Goal: Task Accomplishment & Management: Manage account settings

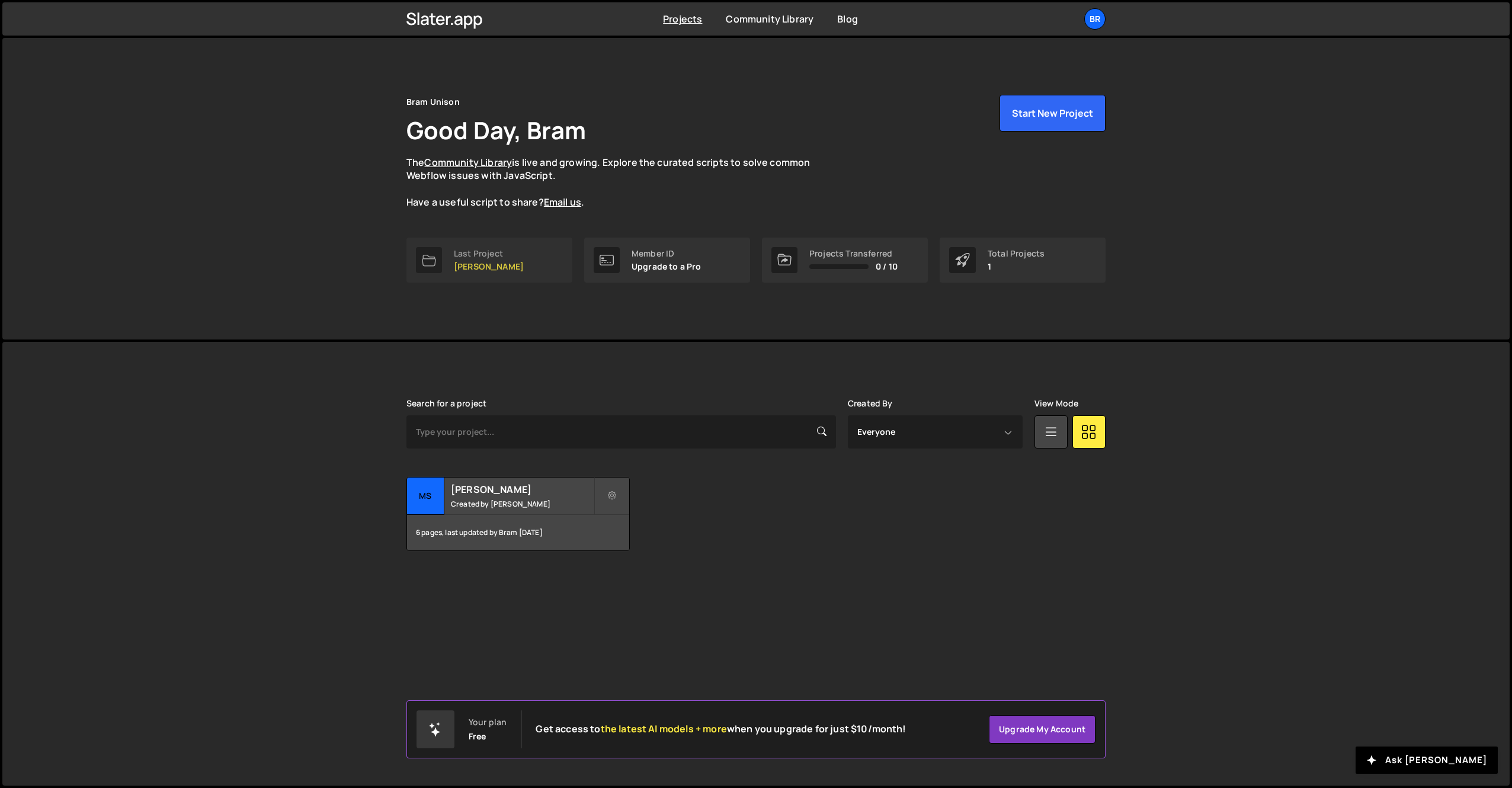
click at [476, 255] on div "Last Project" at bounding box center [489, 253] width 70 height 9
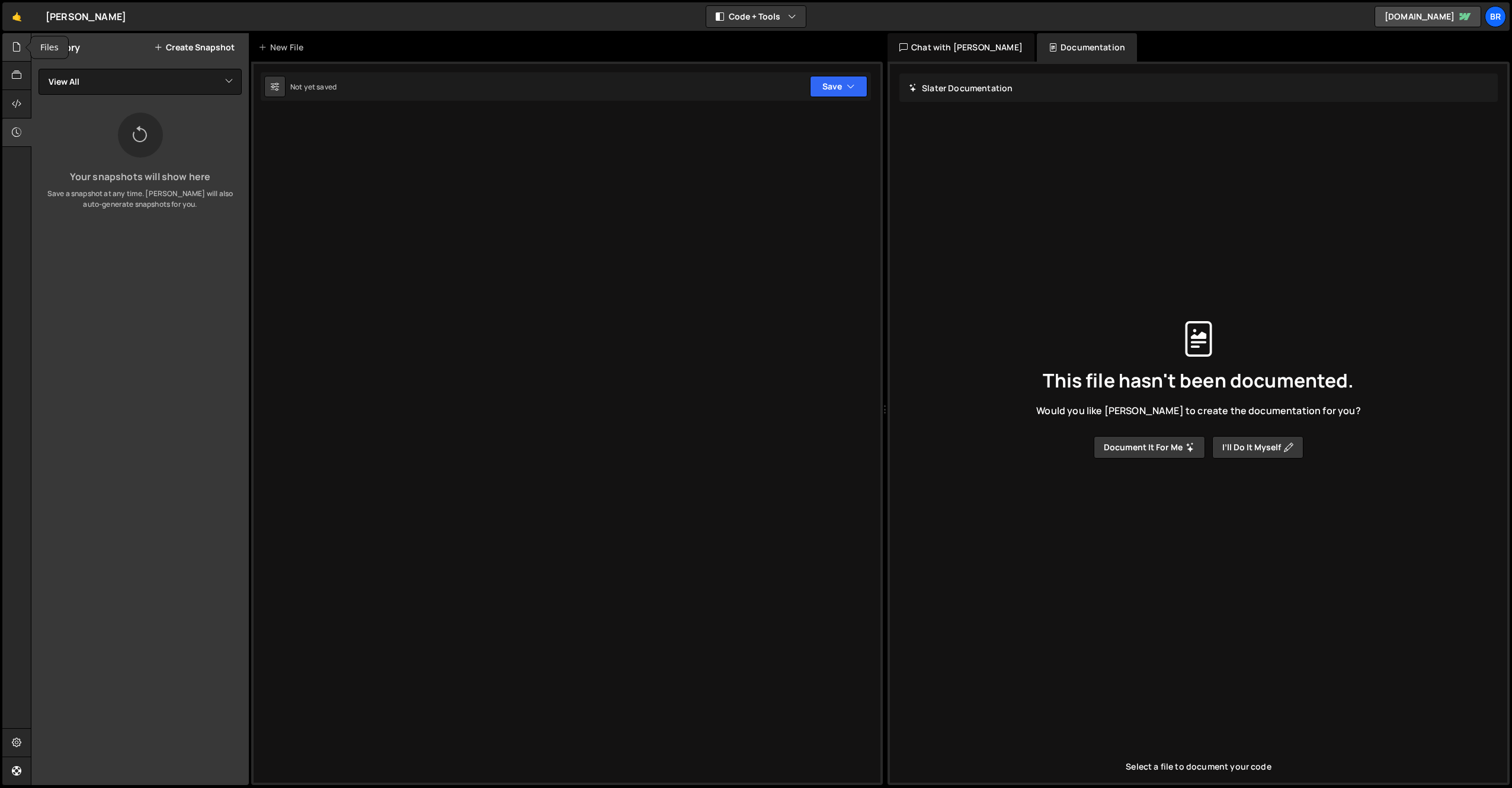
click at [22, 51] on div at bounding box center [16, 48] width 29 height 29
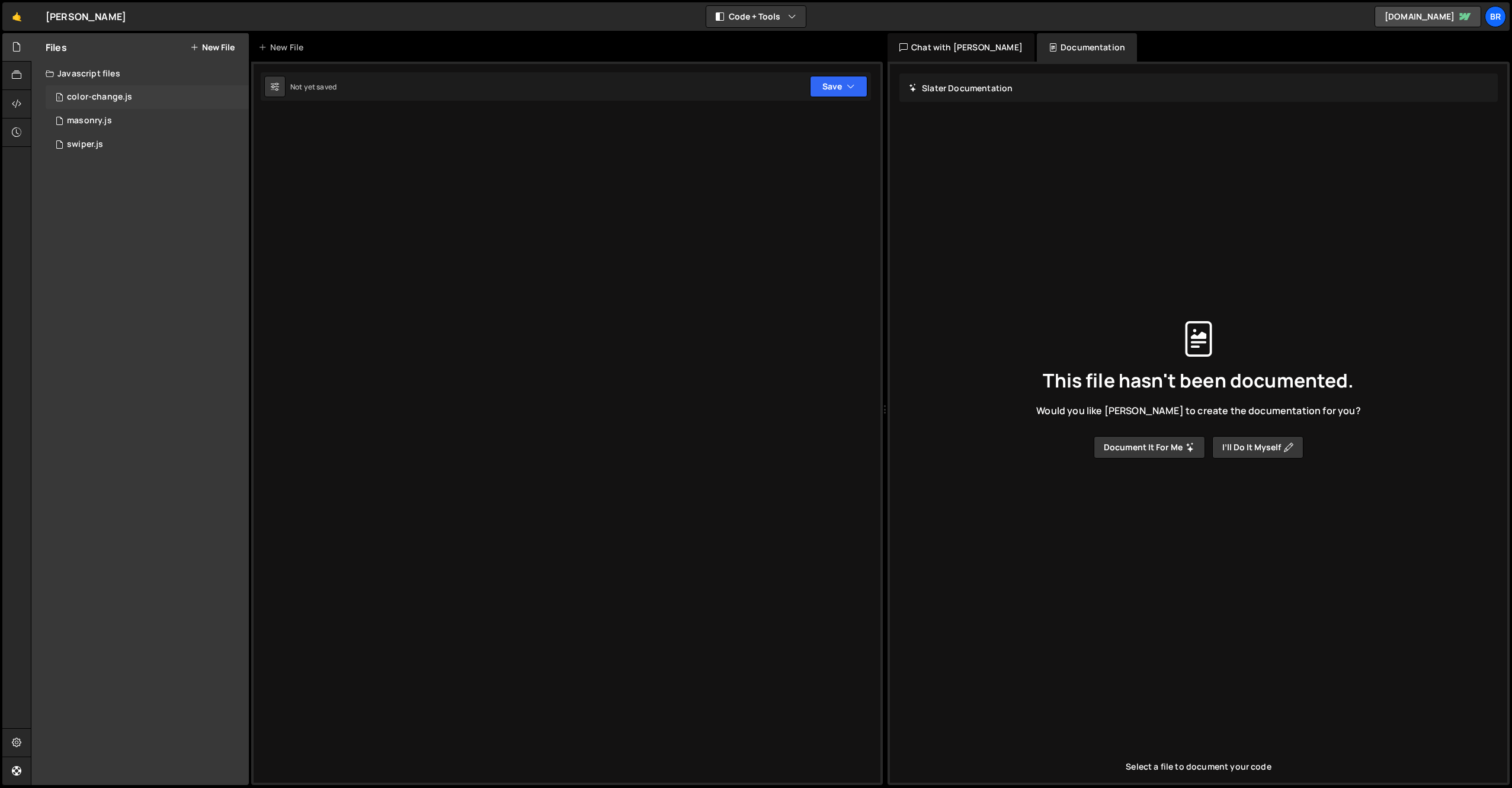
click at [146, 96] on div "1 color-change.js 0" at bounding box center [147, 97] width 203 height 24
click at [124, 126] on div "2 masonry.js 0" at bounding box center [147, 121] width 203 height 24
click at [117, 145] on div "1 swiper.js 0" at bounding box center [147, 144] width 203 height 24
click at [122, 123] on div "2 masonry.js 0" at bounding box center [147, 121] width 203 height 24
click at [134, 100] on div "1 color-change.js 0" at bounding box center [147, 97] width 203 height 24
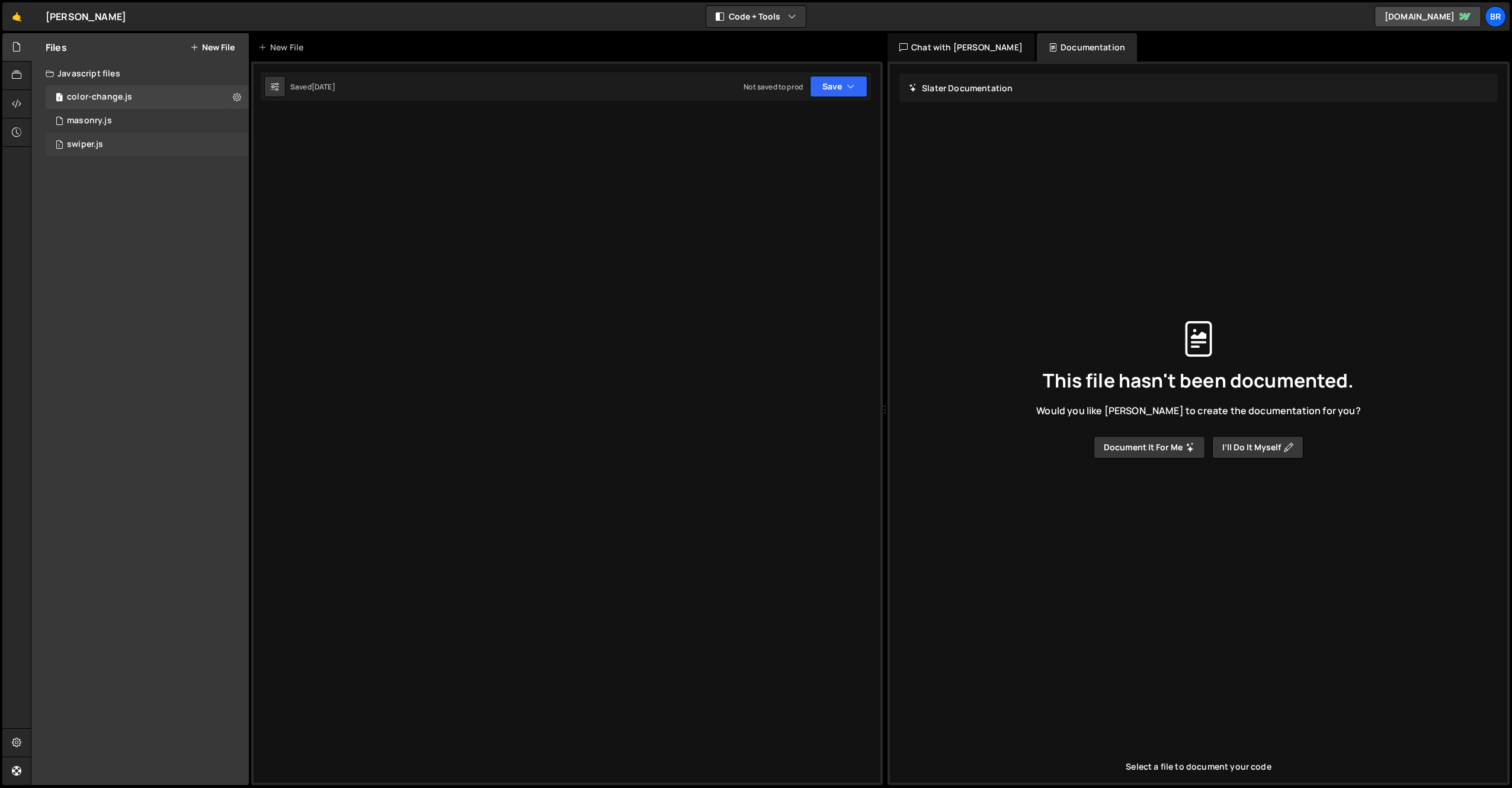
click at [119, 138] on div "1 swiper.js 0" at bounding box center [147, 144] width 203 height 24
click at [128, 123] on div "2 masonry.js 0" at bounding box center [147, 121] width 203 height 24
click at [145, 101] on div "1 color-change.js 0" at bounding box center [147, 97] width 203 height 24
click at [86, 96] on div "color-change.js" at bounding box center [99, 97] width 65 height 11
click at [240, 100] on icon at bounding box center [237, 97] width 9 height 11
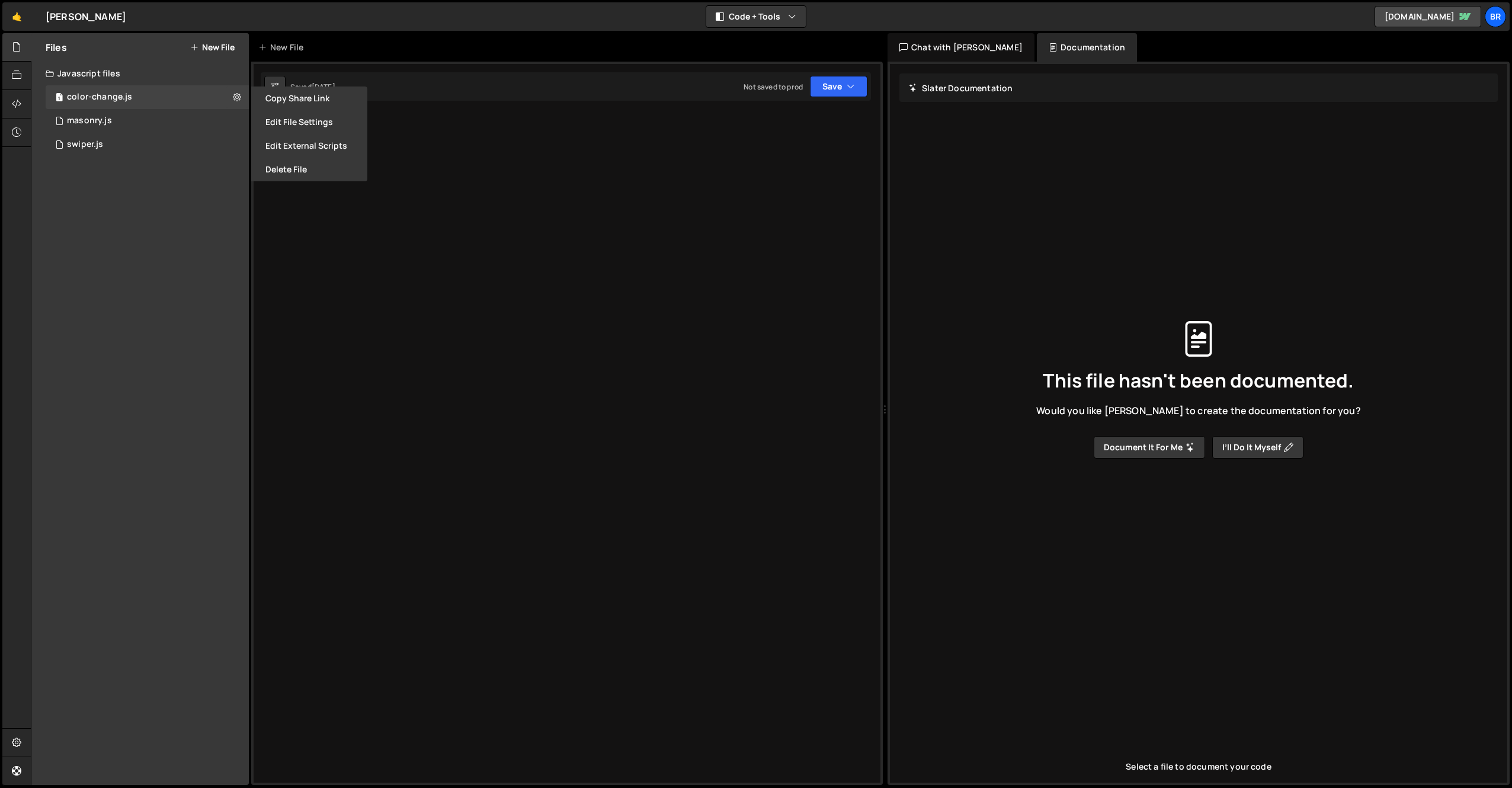
click at [113, 215] on div "Files New File Javascript files 1 color-change.js 0 2 masonry.js 0 1 swiper.js …" at bounding box center [140, 409] width 218 height 752
click at [18, 748] on icon at bounding box center [16, 742] width 9 height 13
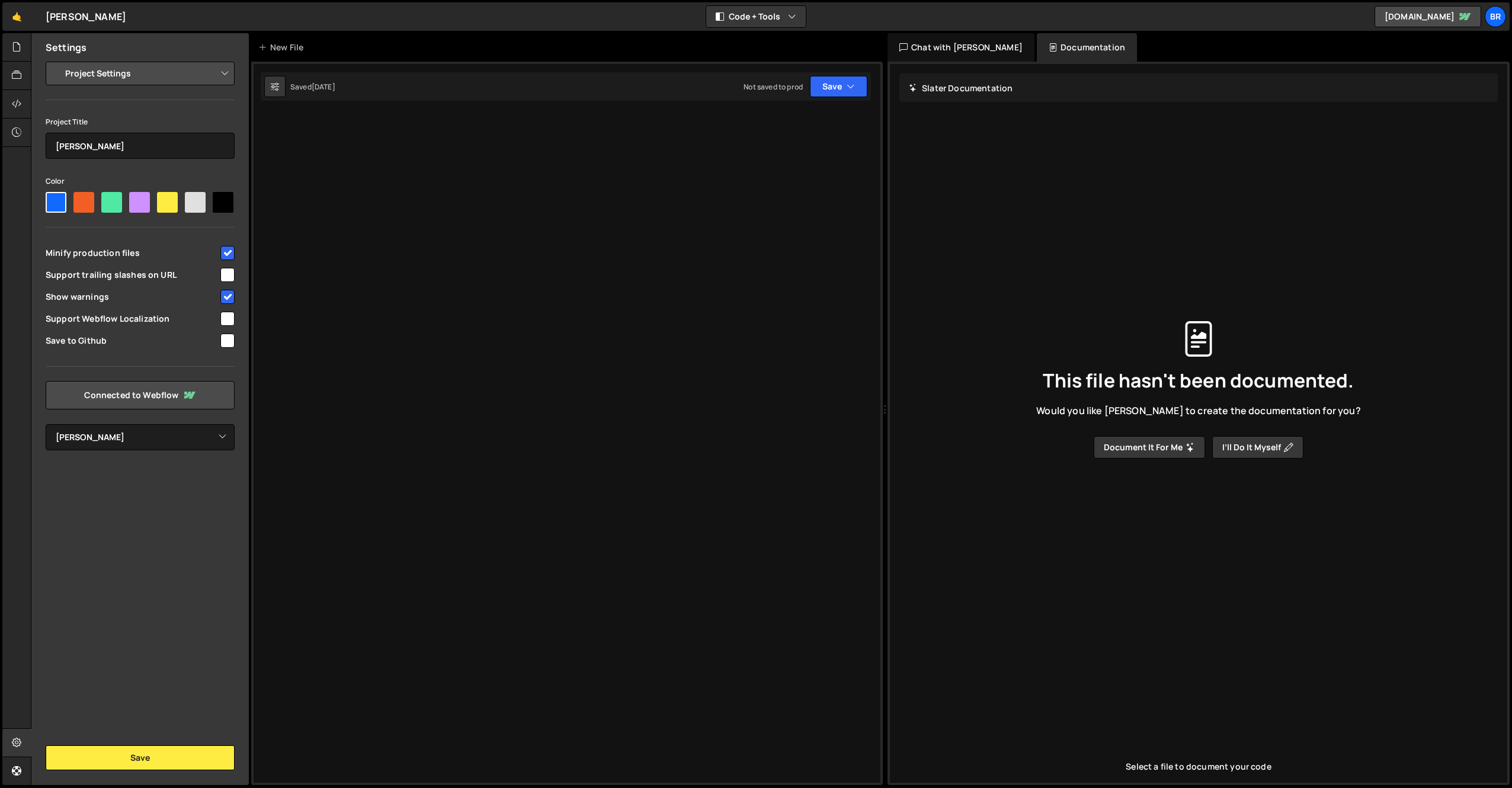
click at [75, 200] on div at bounding box center [83, 202] width 21 height 21
click at [75, 200] on input"] "radio" at bounding box center [77, 195] width 8 height 8
radio input"] "true"
click at [59, 202] on div at bounding box center [56, 202] width 21 height 21
click at [53, 200] on input"] "radio" at bounding box center [49, 195] width 8 height 8
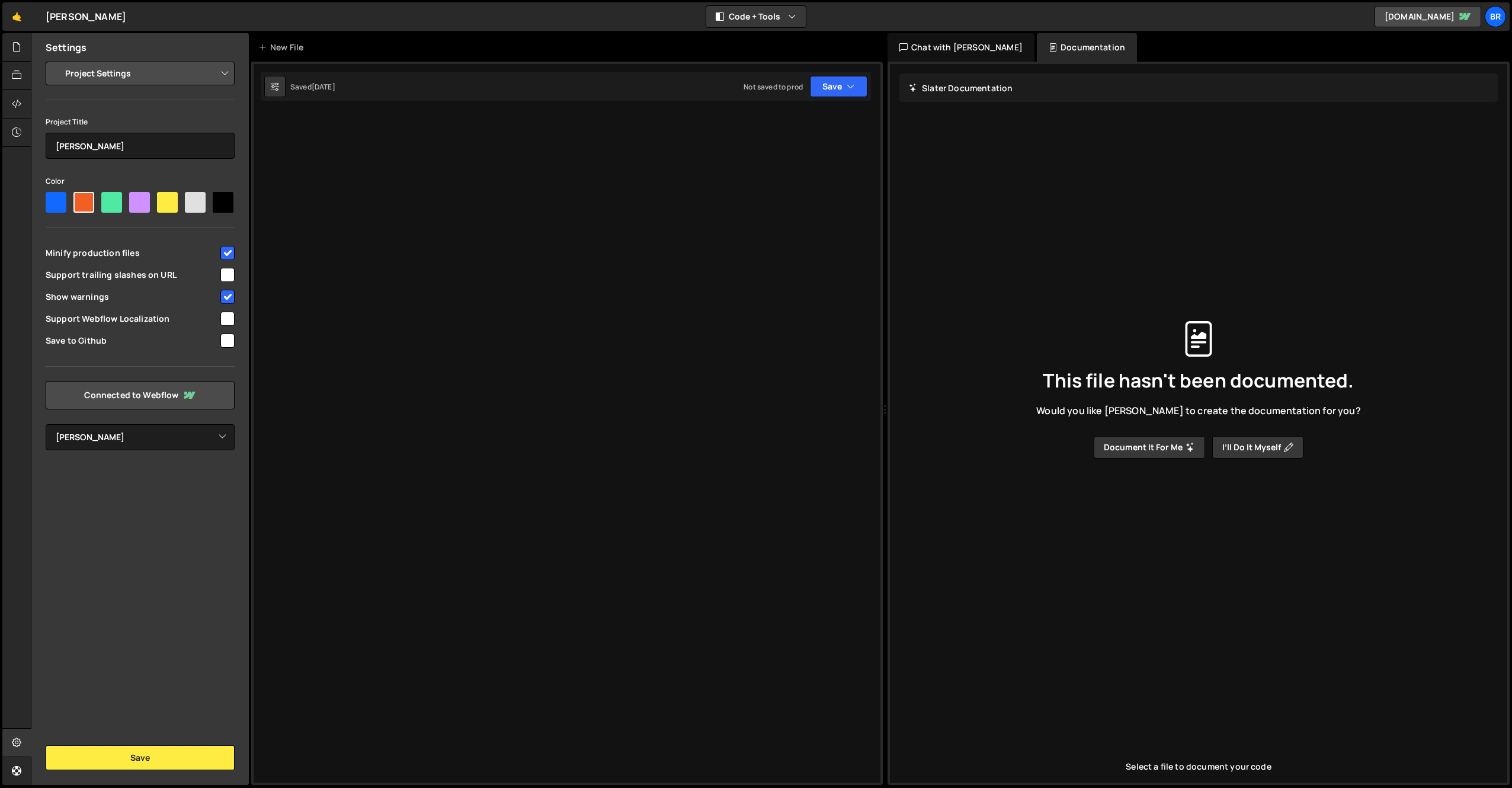
radio input"] "true"
click at [128, 75] on select "Project Settings Code Editor Settings Chat Settings" at bounding box center [142, 73] width 173 height 26
select select "editor"
click at [56, 61] on select "Project Settings Code Editor Settings Chat Settings" at bounding box center [142, 73] width 173 height 26
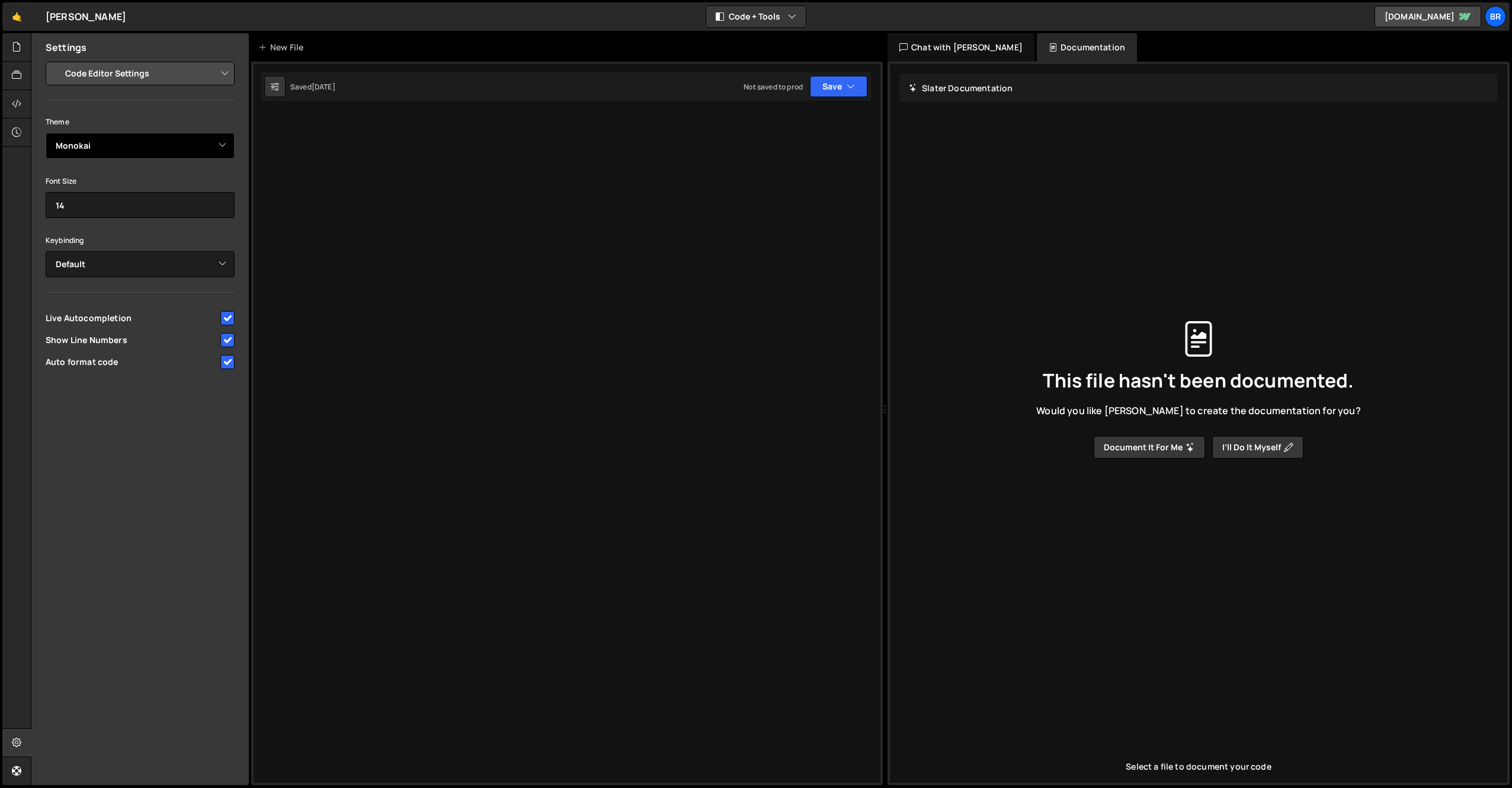
click at [117, 145] on select "Ambiance Chaos Clouds Midnight Dracula Cobalt Gruvbox Green on Black idle Finge…" at bounding box center [140, 145] width 189 height 26
click at [46, 133] on select "Ambiance Chaos Clouds Midnight Dracula Cobalt Gruvbox Green on Black idle Finge…" at bounding box center [140, 145] width 189 height 26
click at [116, 147] on select "Ambiance Chaos Clouds Midnight Dracula Cobalt Gruvbox Green on Black idle Finge…" at bounding box center [140, 145] width 189 height 26
select select "ace/theme/monokai"
click at [46, 133] on select "Ambiance Chaos Clouds Midnight Dracula Cobalt Gruvbox Green on Black idle Finge…" at bounding box center [140, 145] width 189 height 26
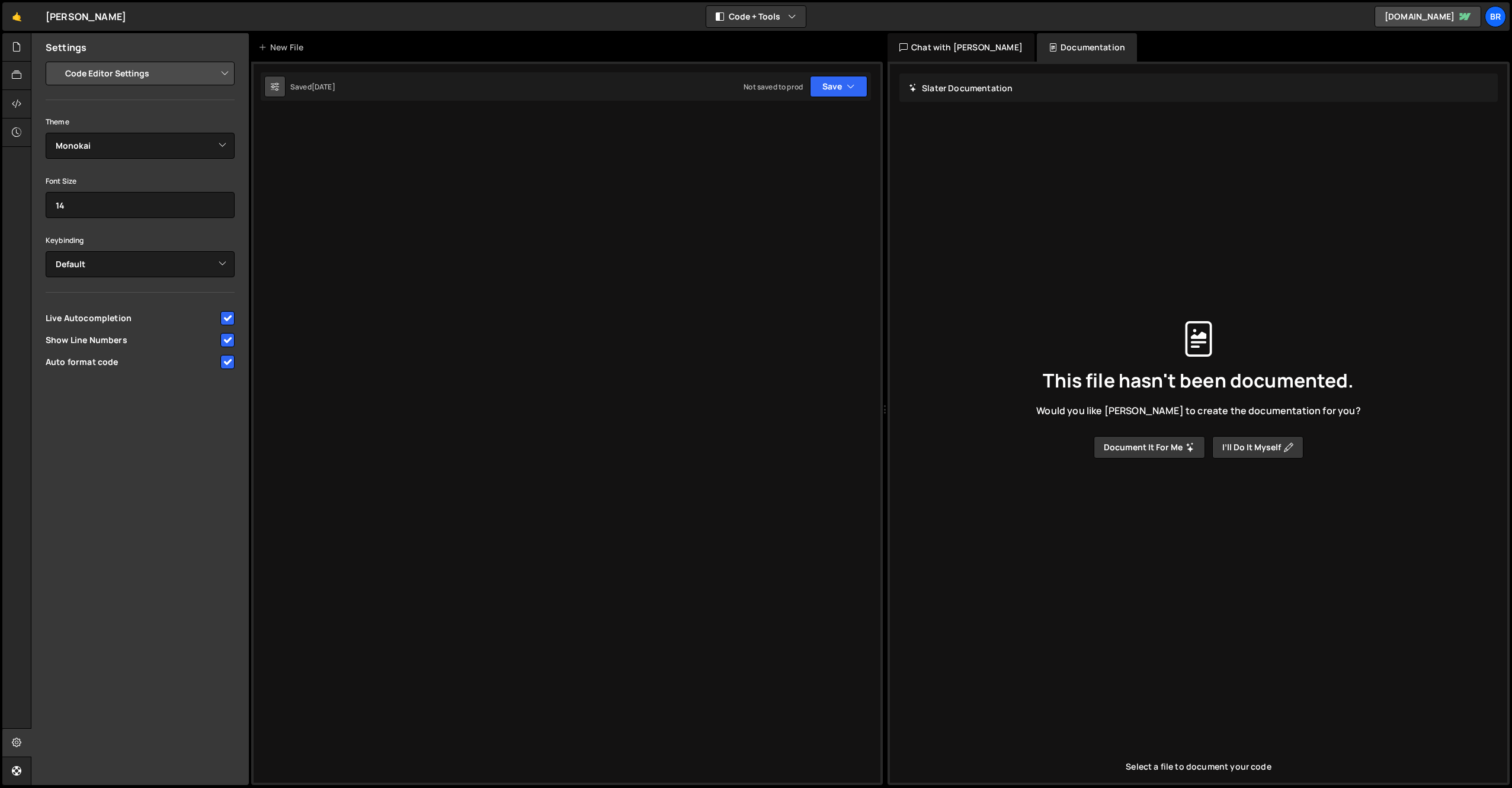
click at [267, 86] on button at bounding box center [275, 86] width 21 height 21
click at [275, 86] on icon at bounding box center [275, 86] width 9 height 12
click at [12, 71] on icon at bounding box center [16, 75] width 9 height 13
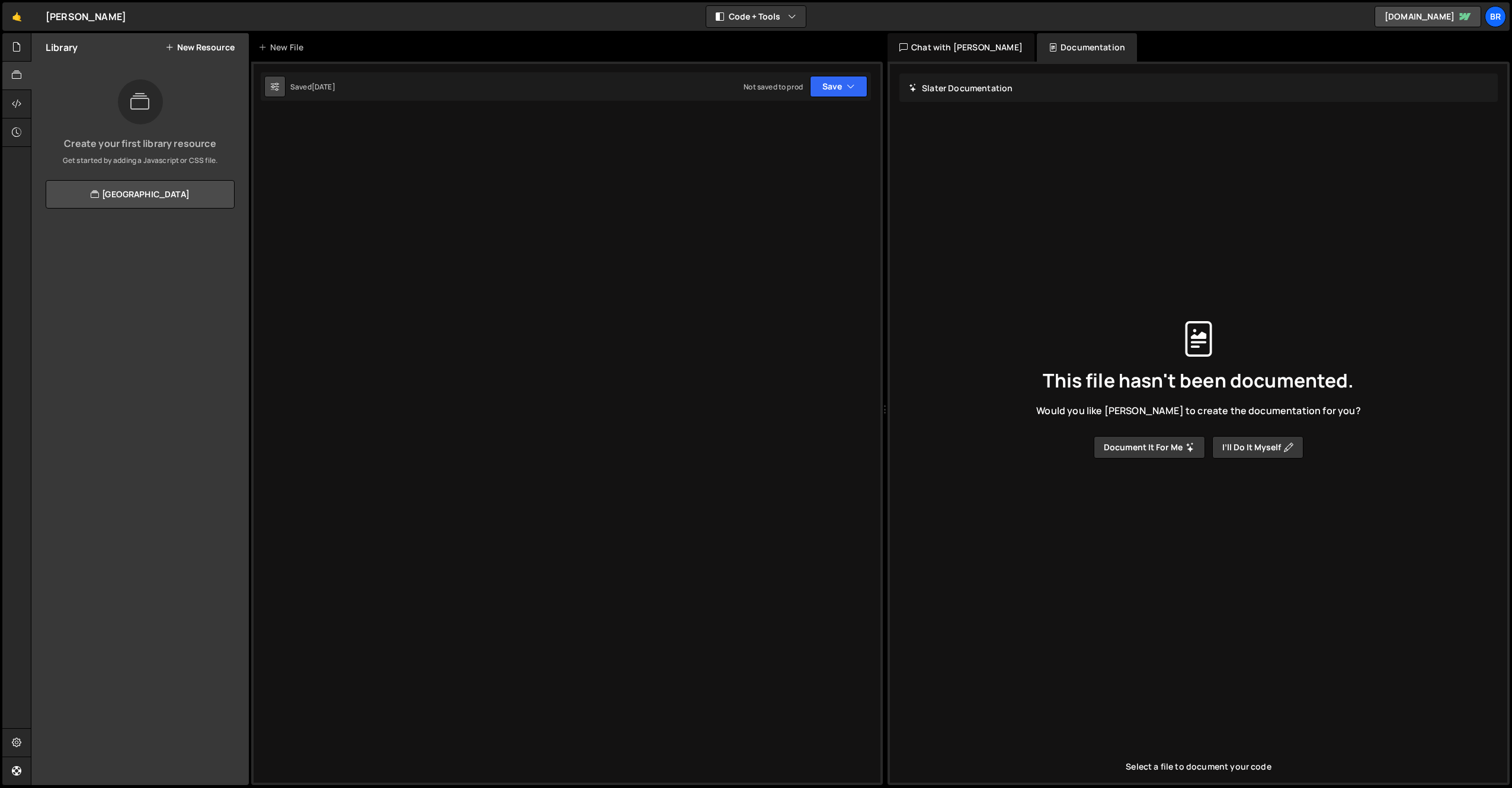
click at [274, 84] on icon at bounding box center [275, 86] width 9 height 12
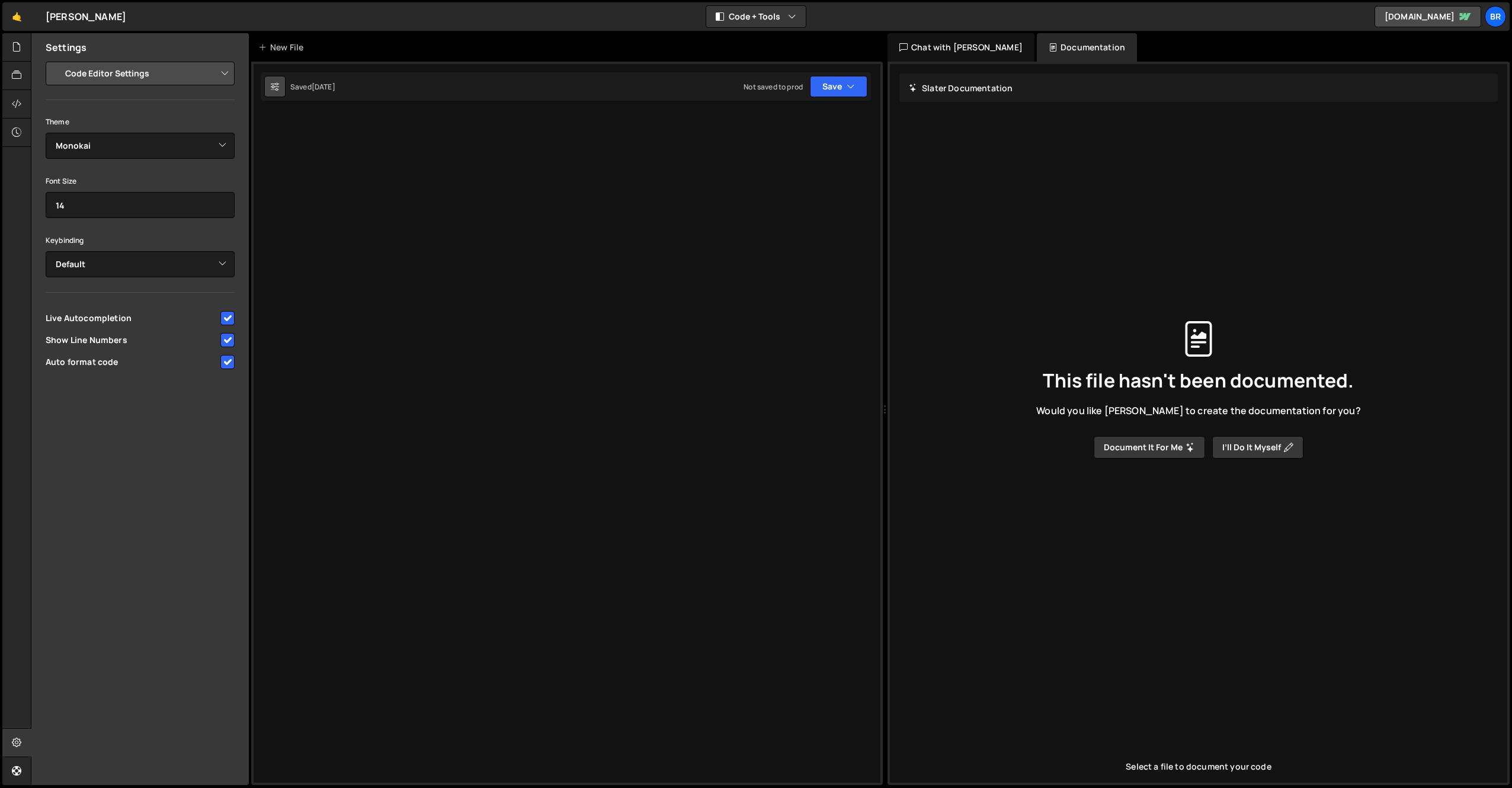
click at [274, 84] on icon at bounding box center [275, 86] width 9 height 12
click at [19, 772] on icon at bounding box center [16, 771] width 9 height 13
